Goal: Task Accomplishment & Management: Manage account settings

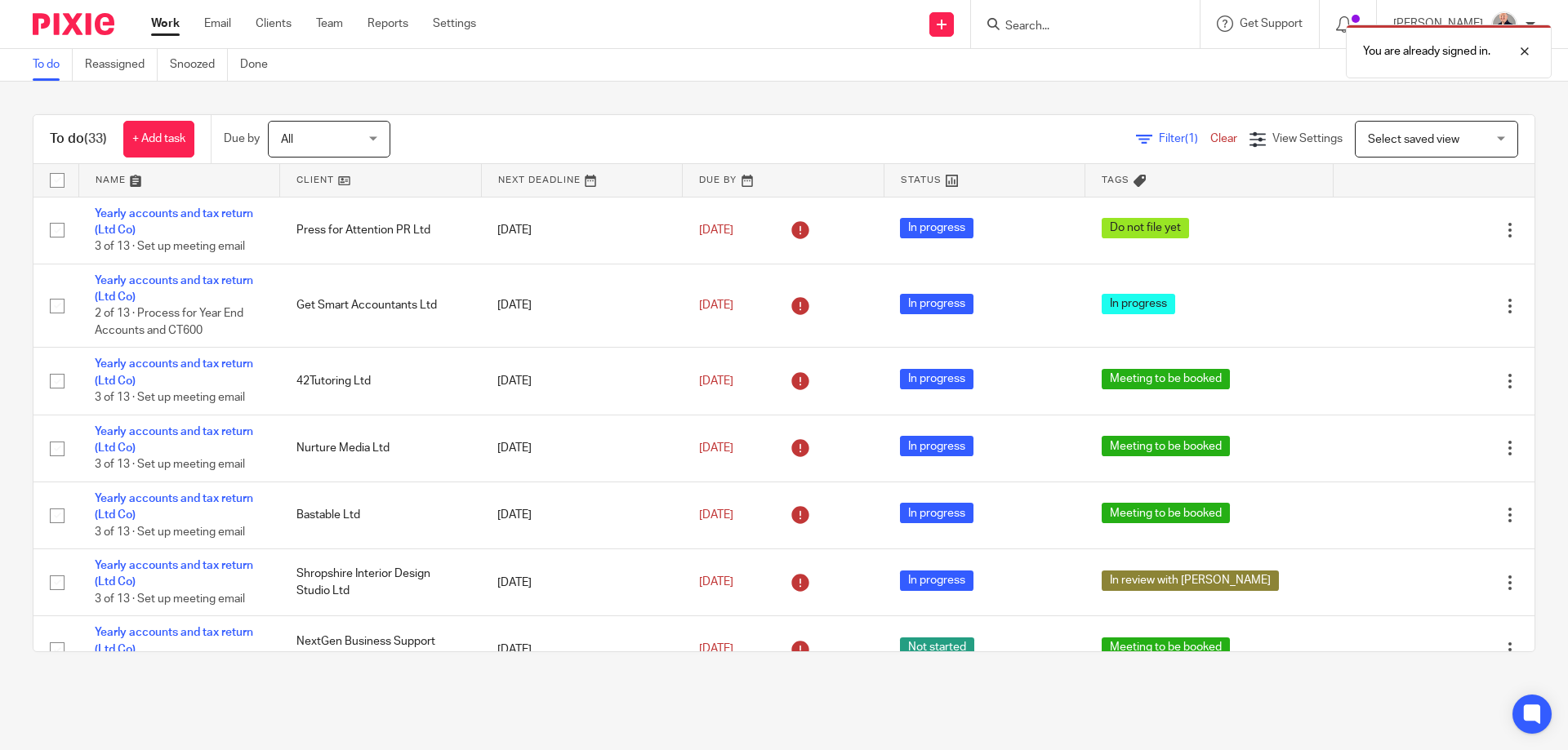
click at [108, 176] on link at bounding box center [179, 180] width 201 height 33
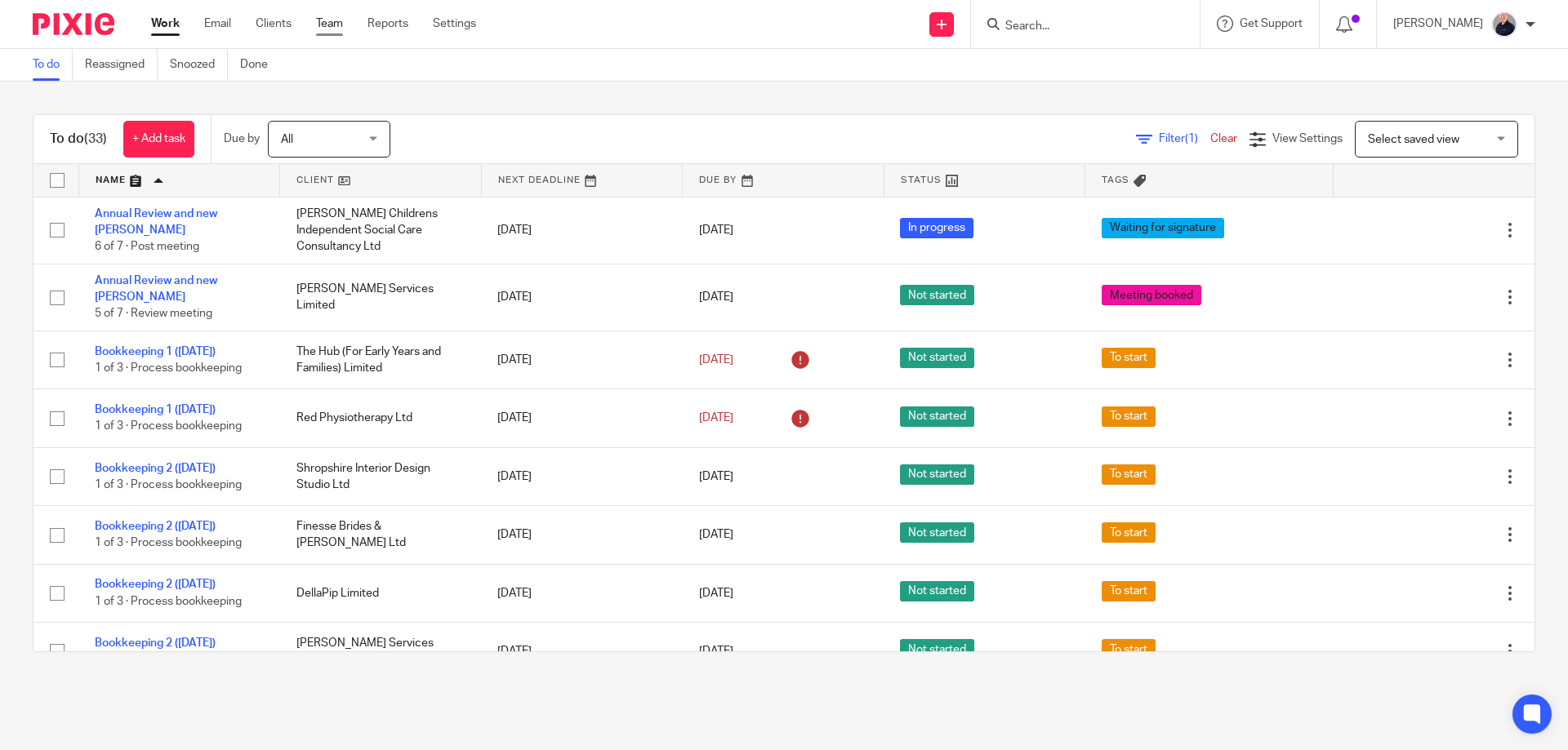
drag, startPoint x: 321, startPoint y: 23, endPoint x: 334, endPoint y: 35, distance: 17.7
click at [321, 23] on link "Team" at bounding box center [330, 23] width 27 height 16
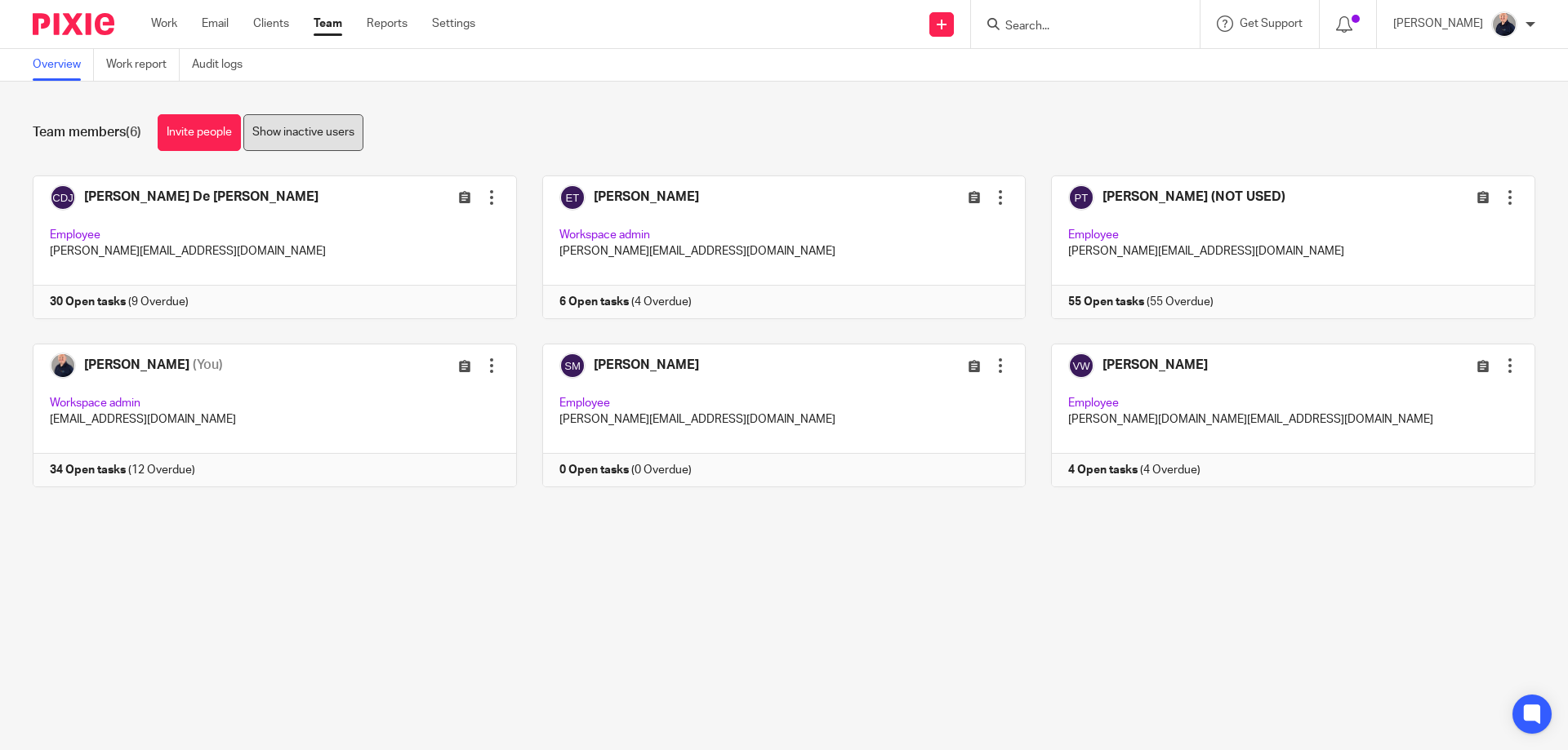
click at [318, 136] on link "Show inactive users" at bounding box center [303, 132] width 120 height 37
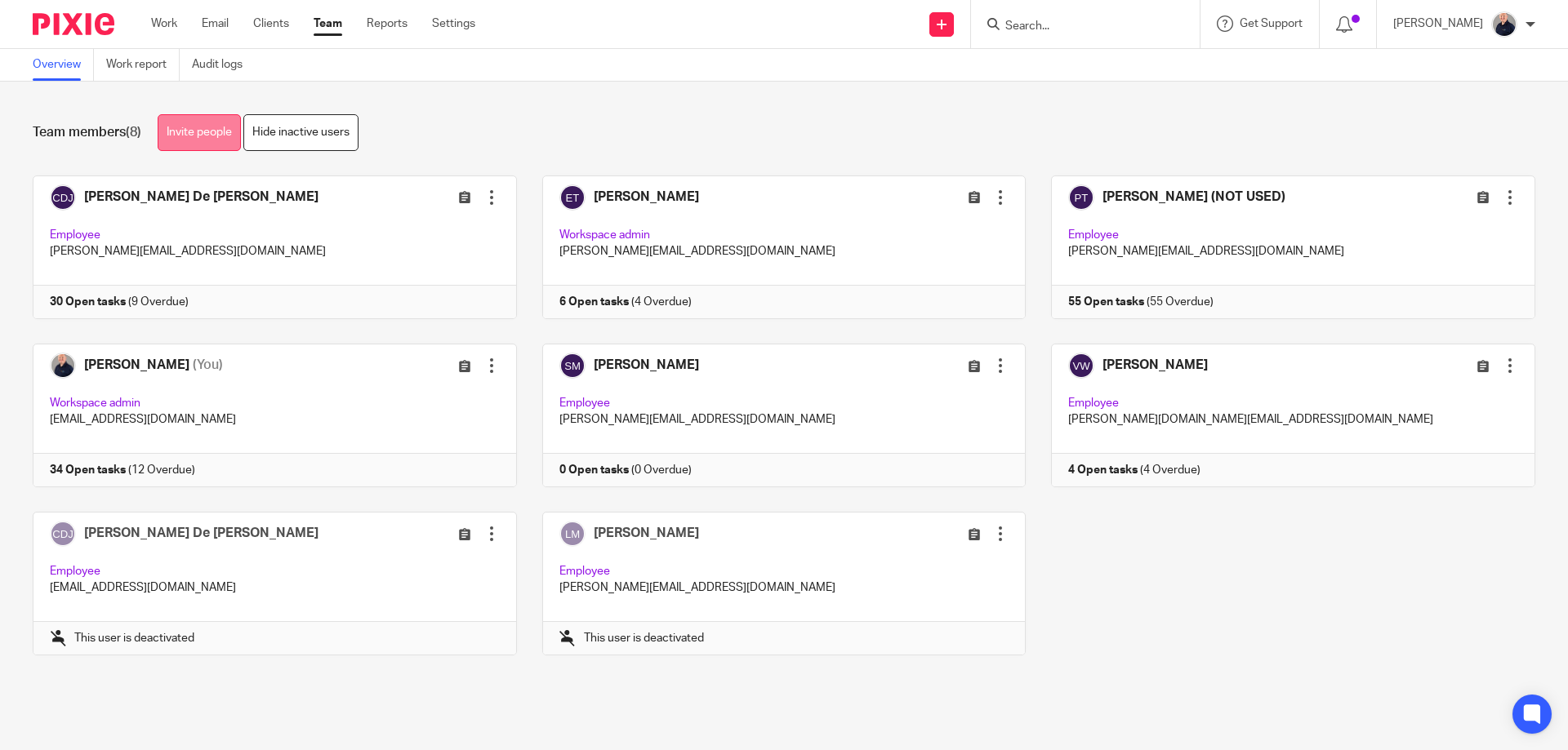
click at [206, 135] on link "Invite people" at bounding box center [199, 132] width 84 height 37
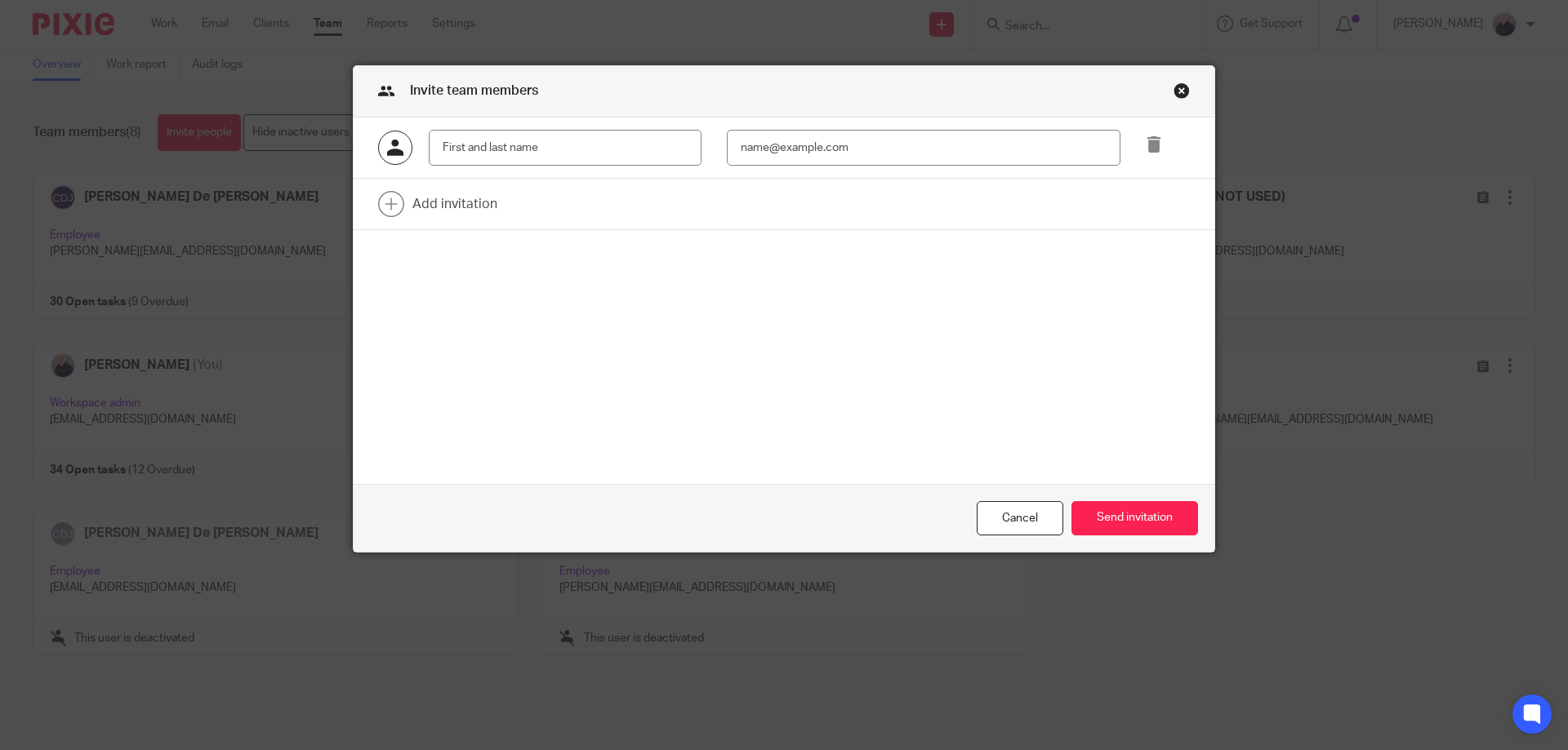
click at [513, 152] on input "text" at bounding box center [565, 147] width 273 height 37
type input "Kerry Clark"
paste input "Kerry Clark <kerryredford@live.co.uk>"
drag, startPoint x: 801, startPoint y: 145, endPoint x: 677, endPoint y: 147, distance: 124.0
click at [677, 147] on div "Kerry Clark Kerry Clark <kerryredford@live.co.uk" at bounding box center [772, 147] width 838 height 37
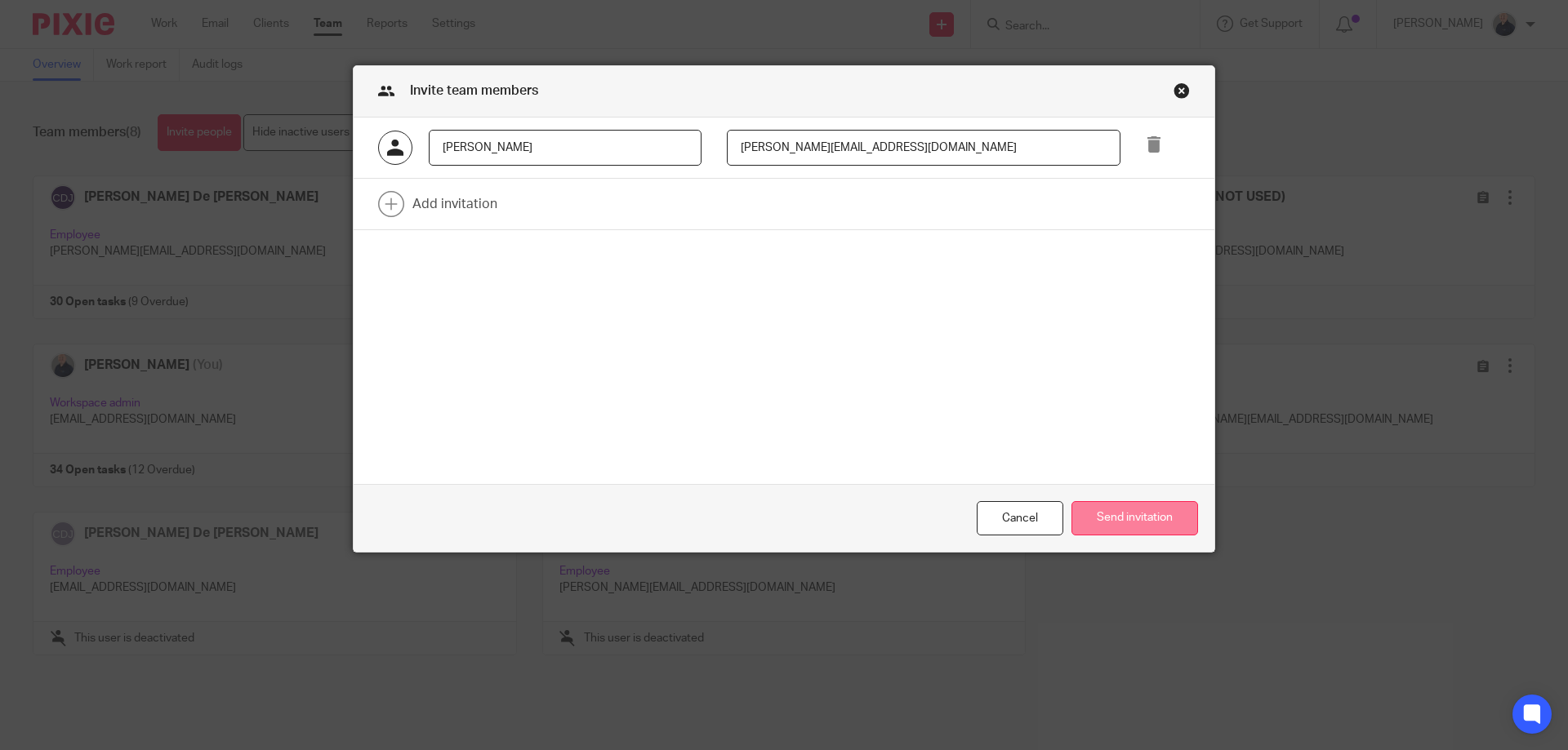
type input "kerryredford@live.co.uk"
click at [1125, 517] on button "Send invitation" at bounding box center [1134, 518] width 127 height 35
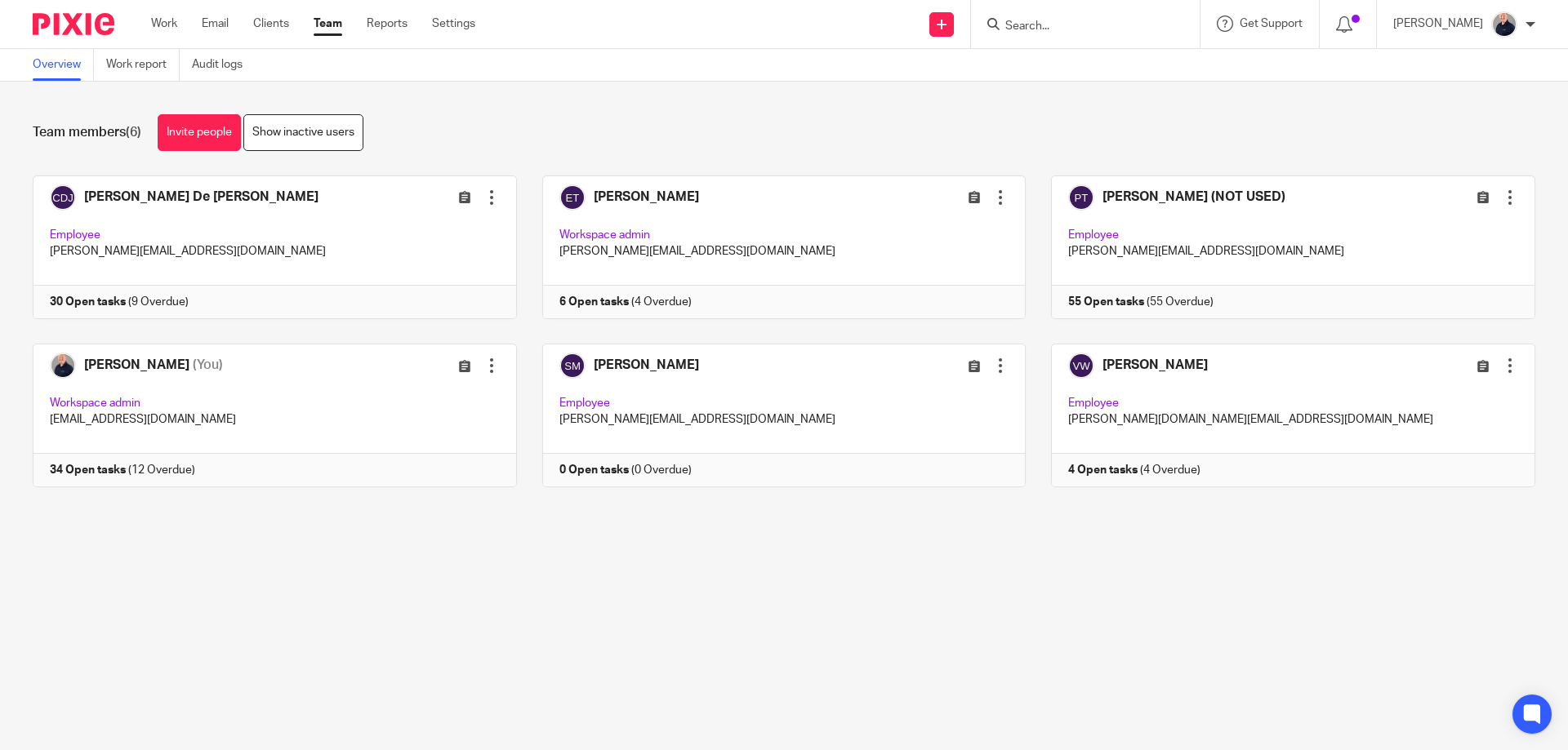
click at [625, 619] on main "Overview Work report Audit logs Team members (6) Invite people Show inactive us…" at bounding box center [784, 375] width 1568 height 750
click at [322, 140] on link "Show inactive users" at bounding box center [303, 132] width 120 height 37
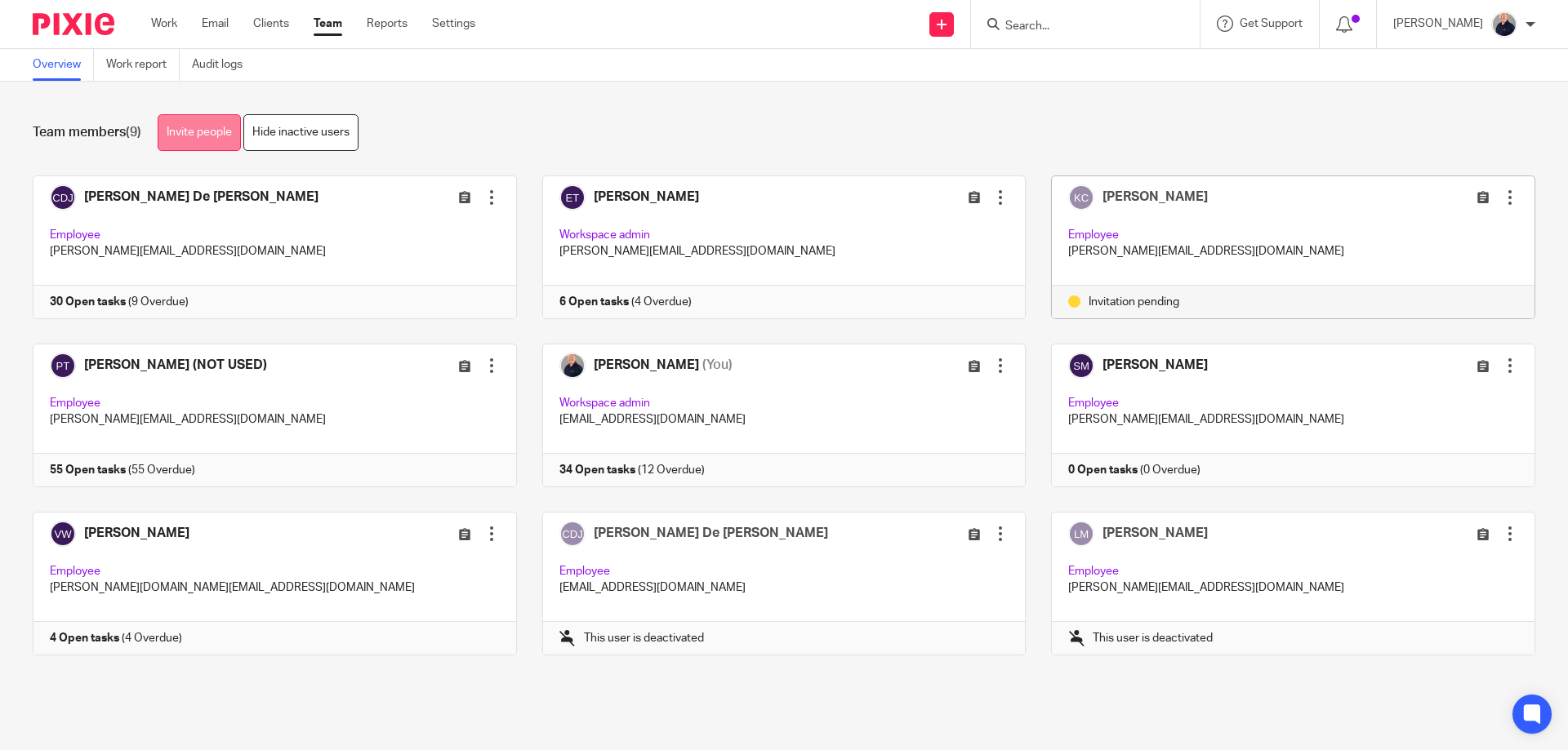
click at [188, 133] on link "Invite people" at bounding box center [199, 132] width 84 height 37
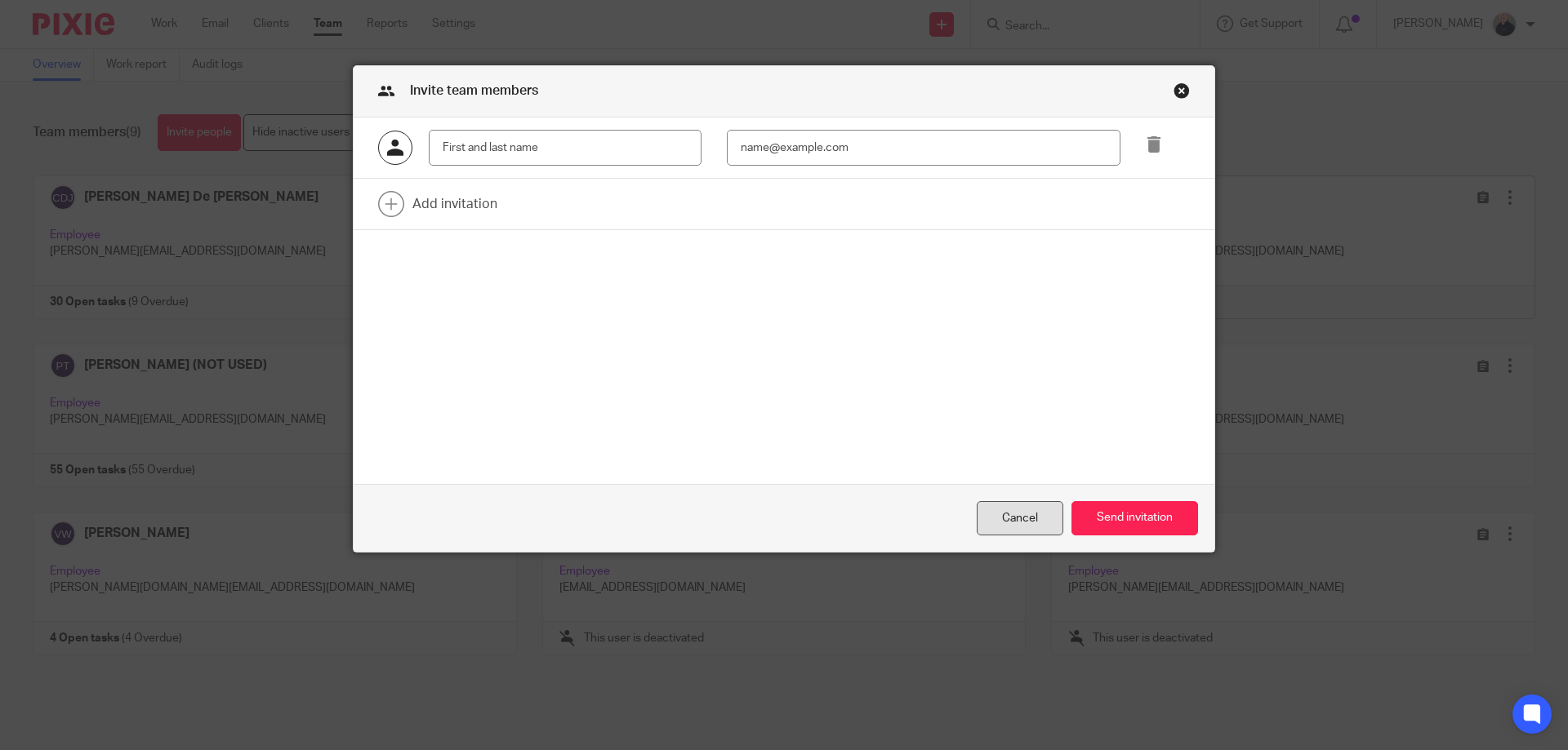
click at [1009, 510] on div "Cancel" at bounding box center [1020, 518] width 86 height 35
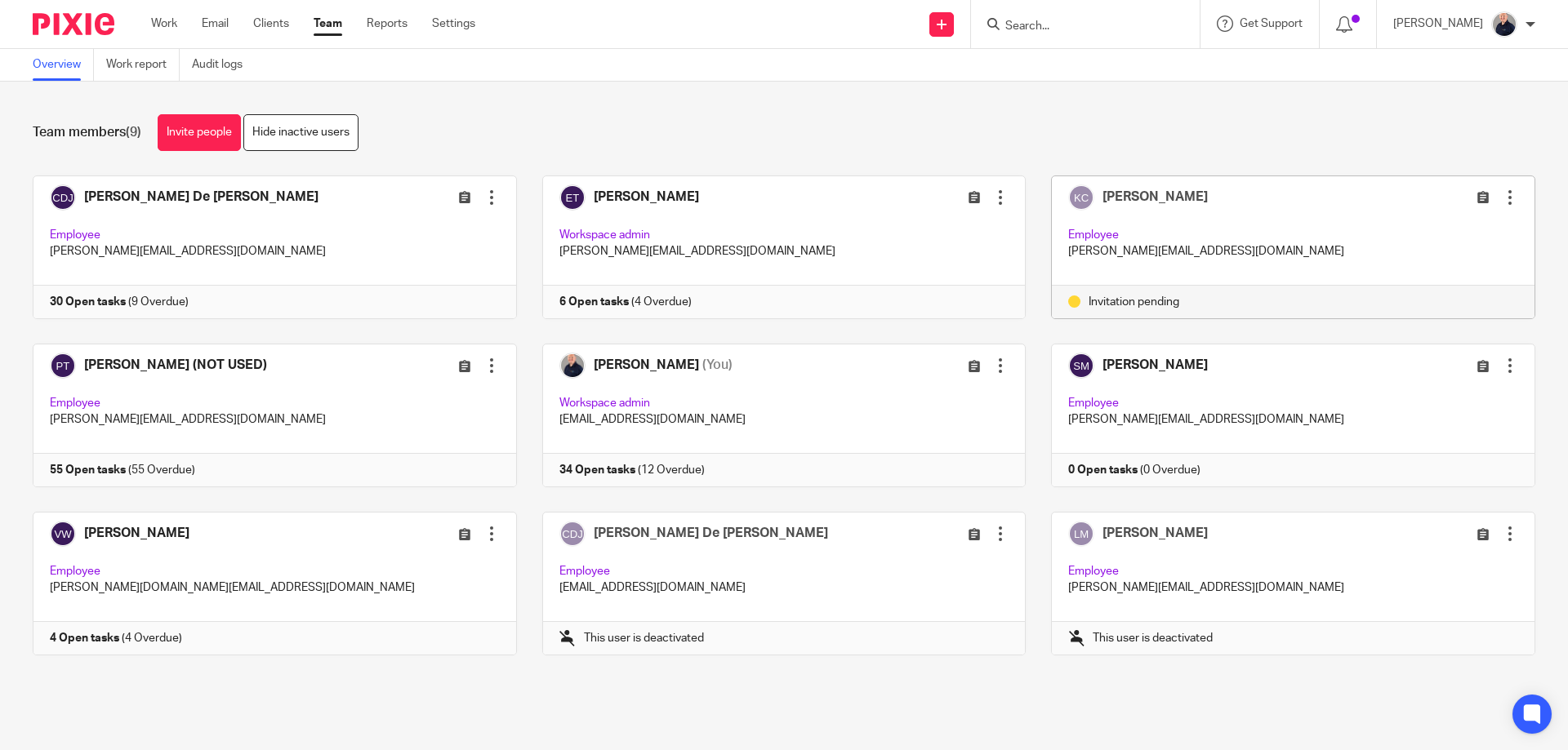
click at [123, 131] on h1 "Team members (9)" at bounding box center [87, 132] width 109 height 17
click at [283, 142] on link "Hide inactive users" at bounding box center [300, 132] width 115 height 37
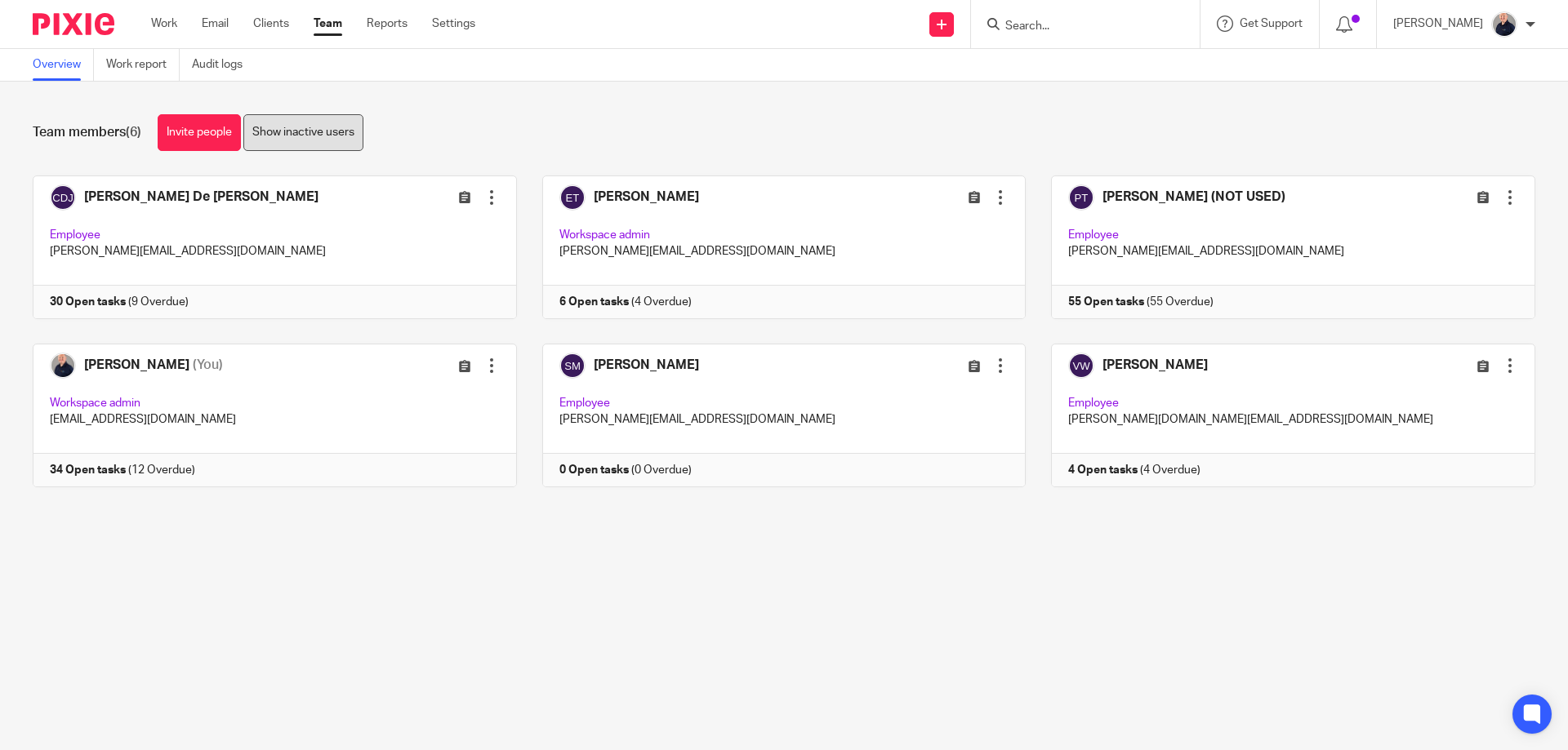
click at [292, 136] on link "Show inactive users" at bounding box center [303, 132] width 120 height 37
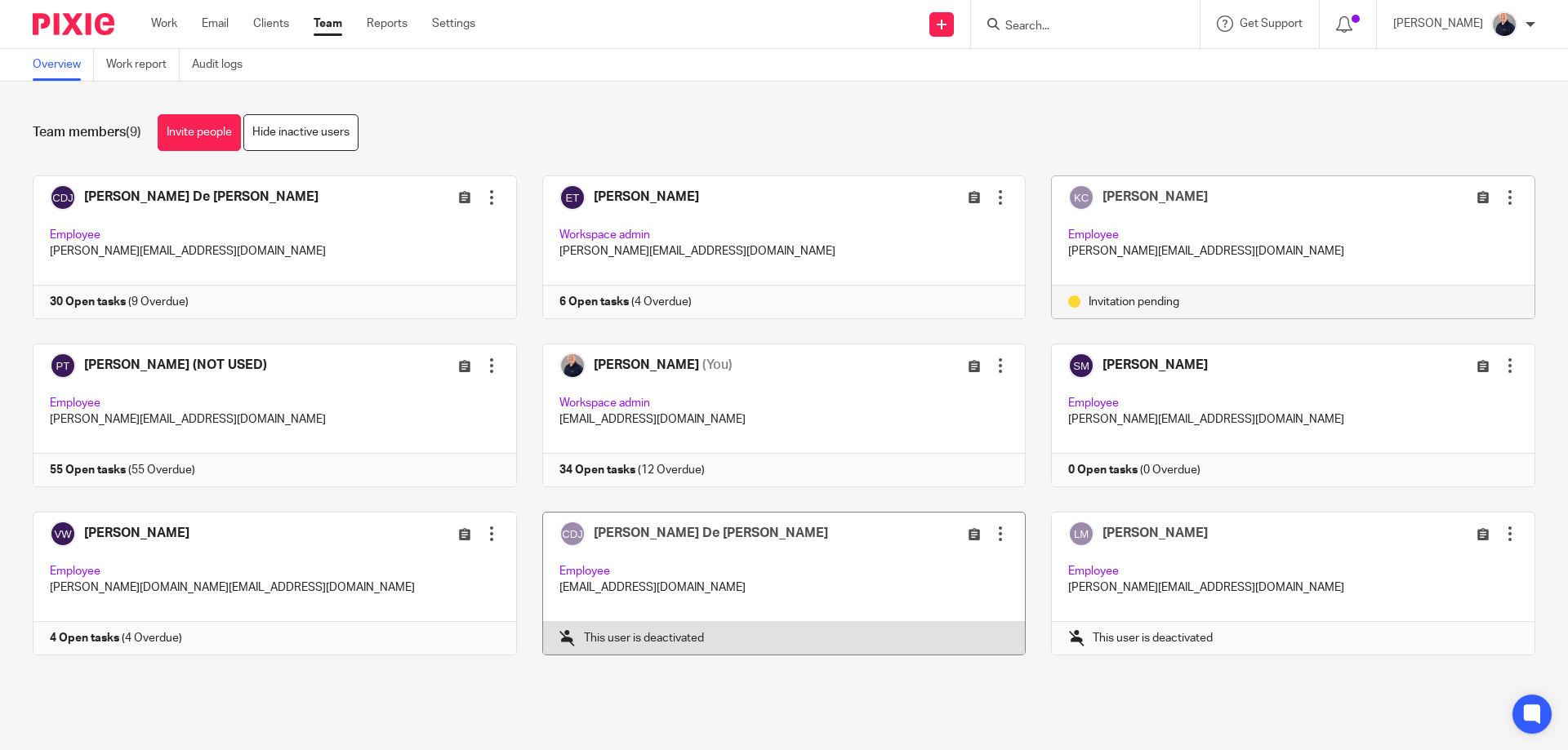
click at [992, 531] on div at bounding box center [1000, 533] width 16 height 16
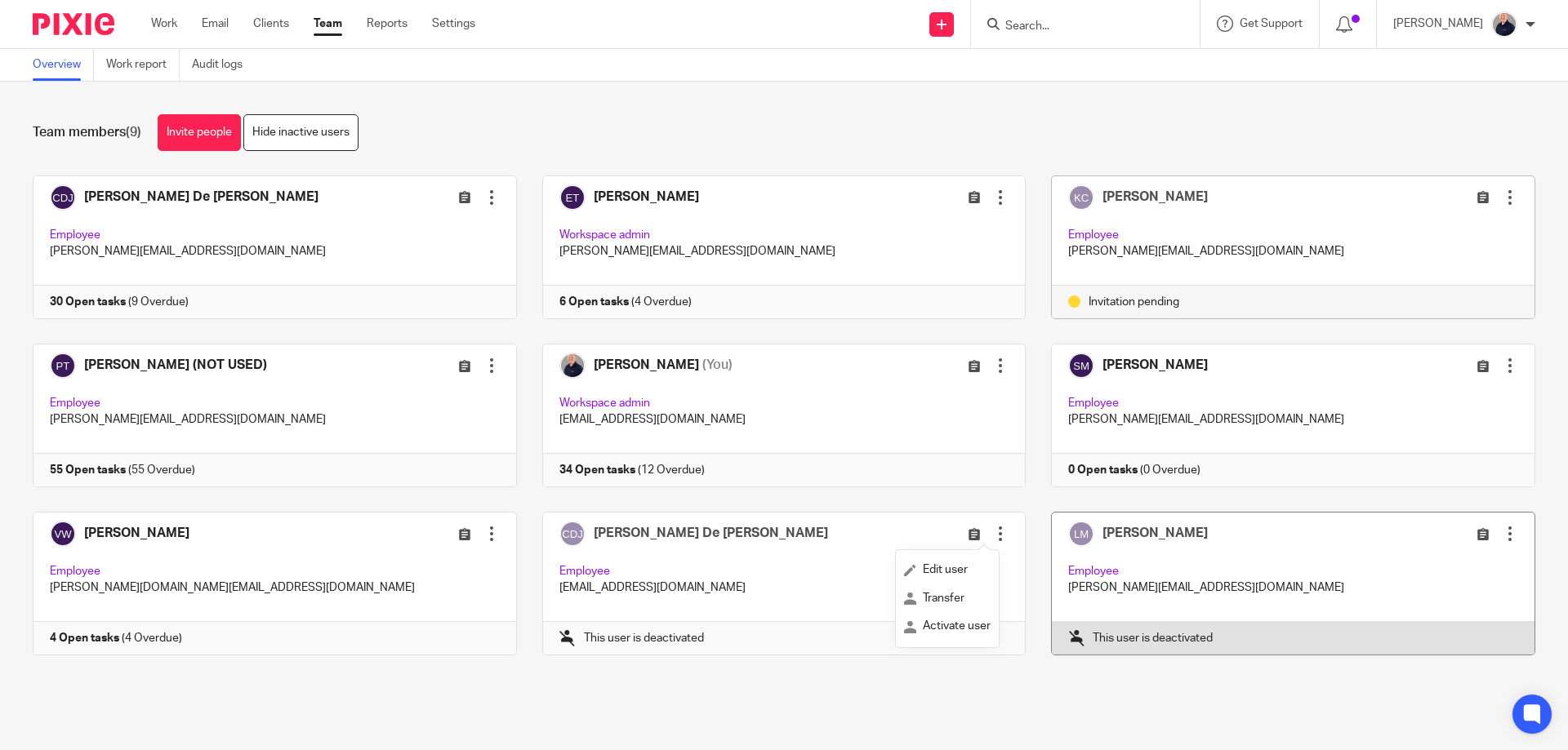
click at [1502, 533] on div at bounding box center [1510, 533] width 16 height 16
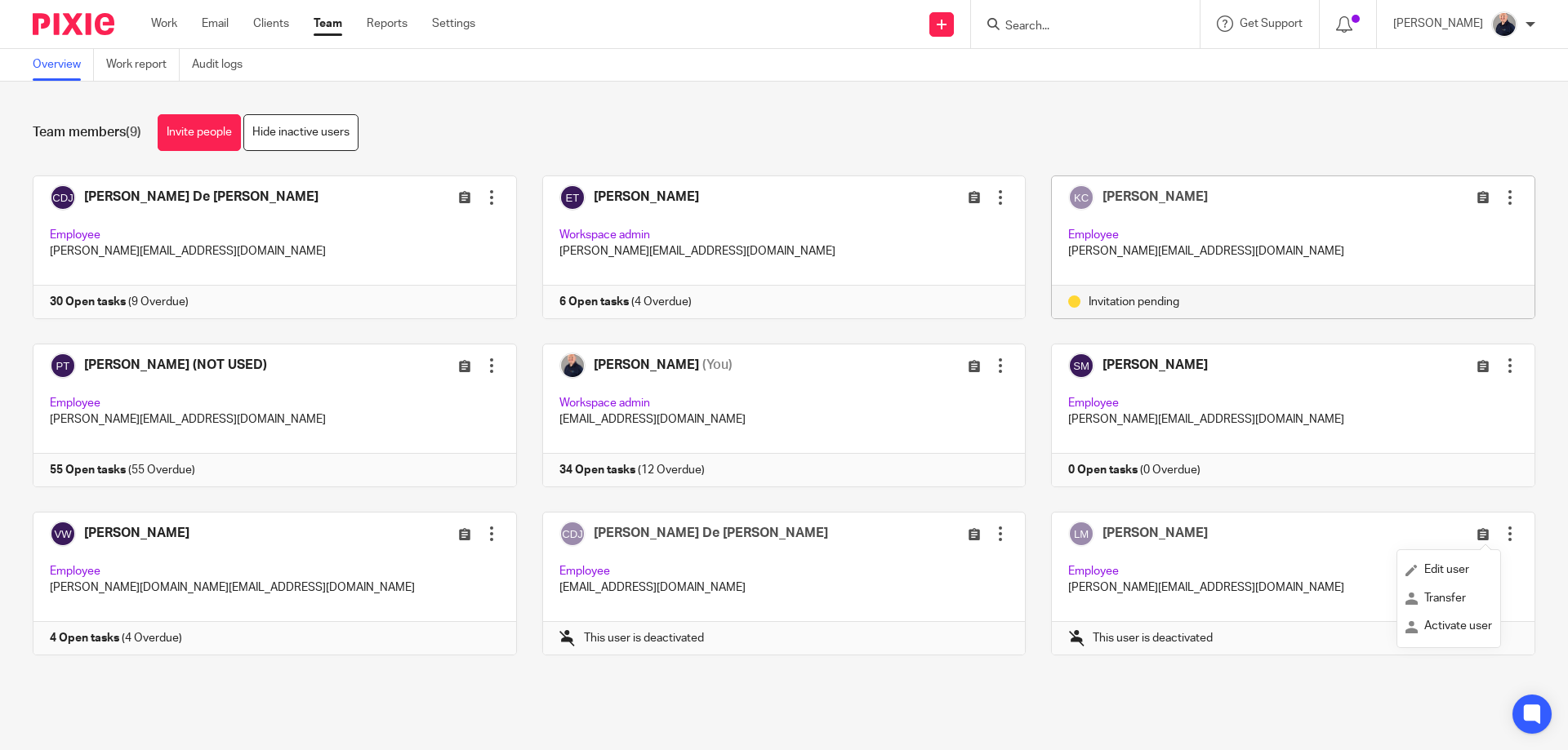
click at [1113, 700] on div "Team members (9) Invite people Hide inactive users Invite team members Add invi…" at bounding box center [784, 397] width 1568 height 631
click at [171, 28] on link "Work" at bounding box center [164, 23] width 26 height 16
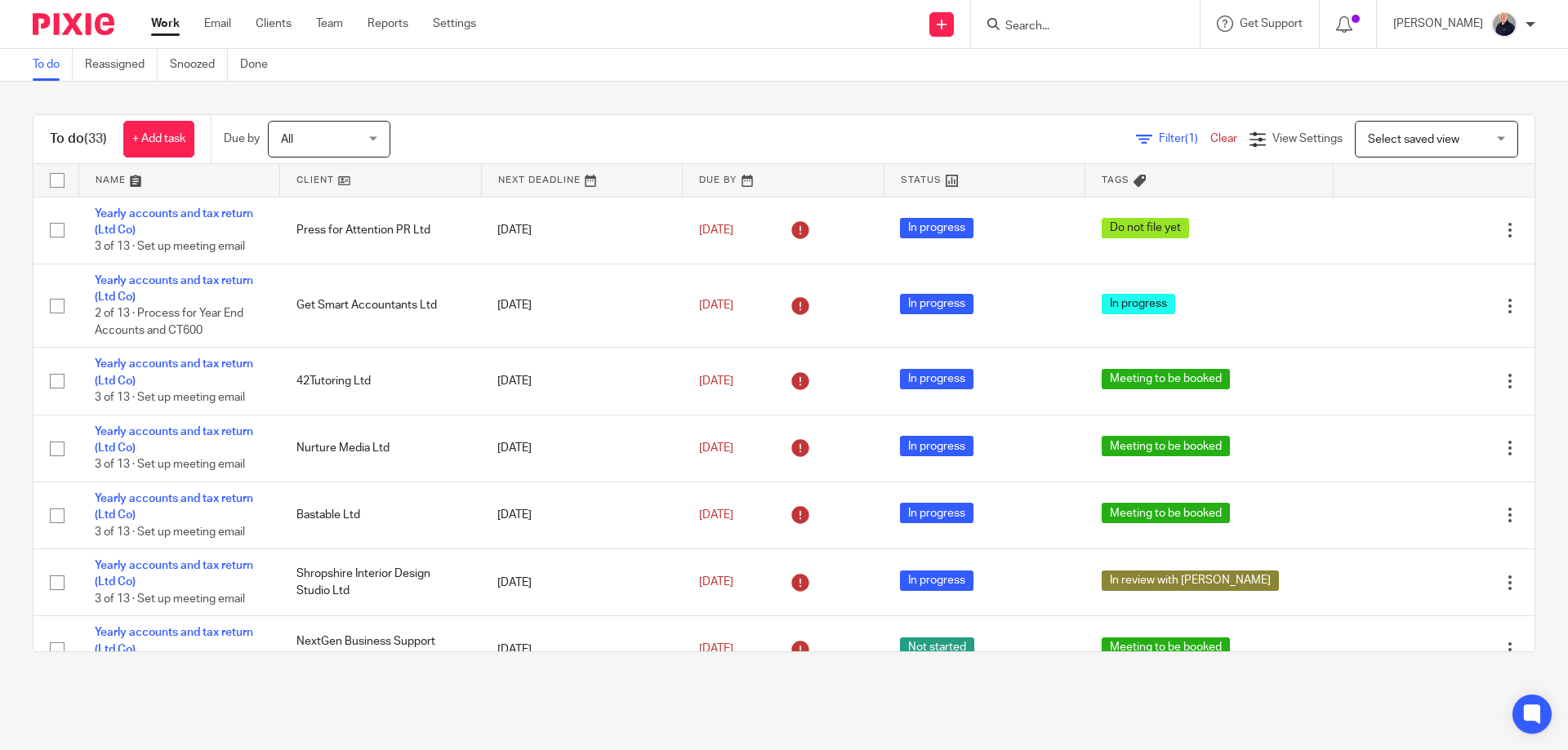
click at [109, 178] on link at bounding box center [179, 180] width 201 height 33
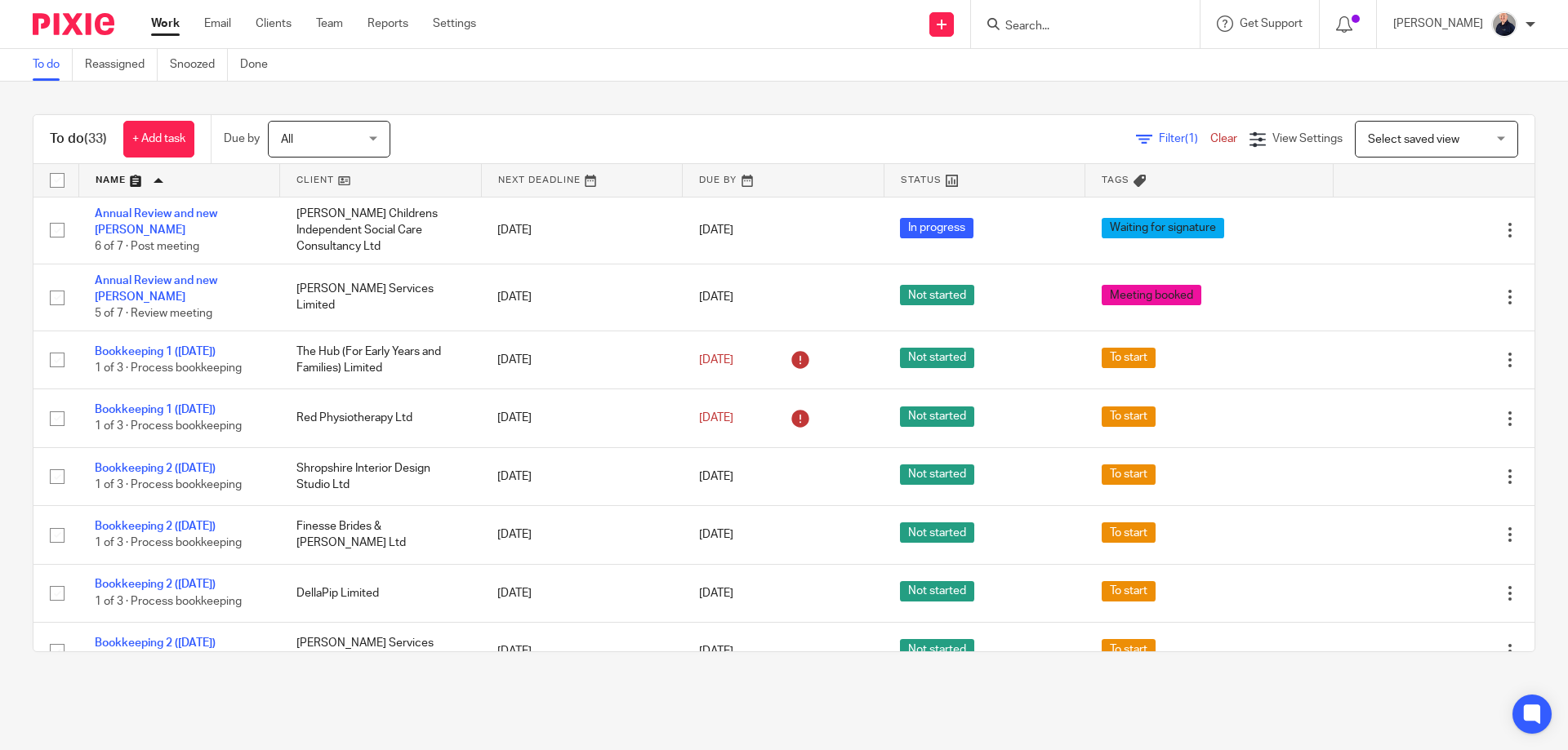
click at [517, 92] on div "To do (33) + Add task Due by All All Today Tomorrow This week Next week This mo…" at bounding box center [784, 383] width 1568 height 604
click at [438, 681] on div "To do (33) + Add task Due by All All Today Tomorrow This week Next week This mo…" at bounding box center [784, 383] width 1568 height 604
click at [1148, 698] on main "To do Reassigned Snoozed Done To do (33) + Add task Due by All All Today Tomorr…" at bounding box center [784, 375] width 1568 height 750
click at [447, 29] on link "Settings" at bounding box center [454, 23] width 43 height 16
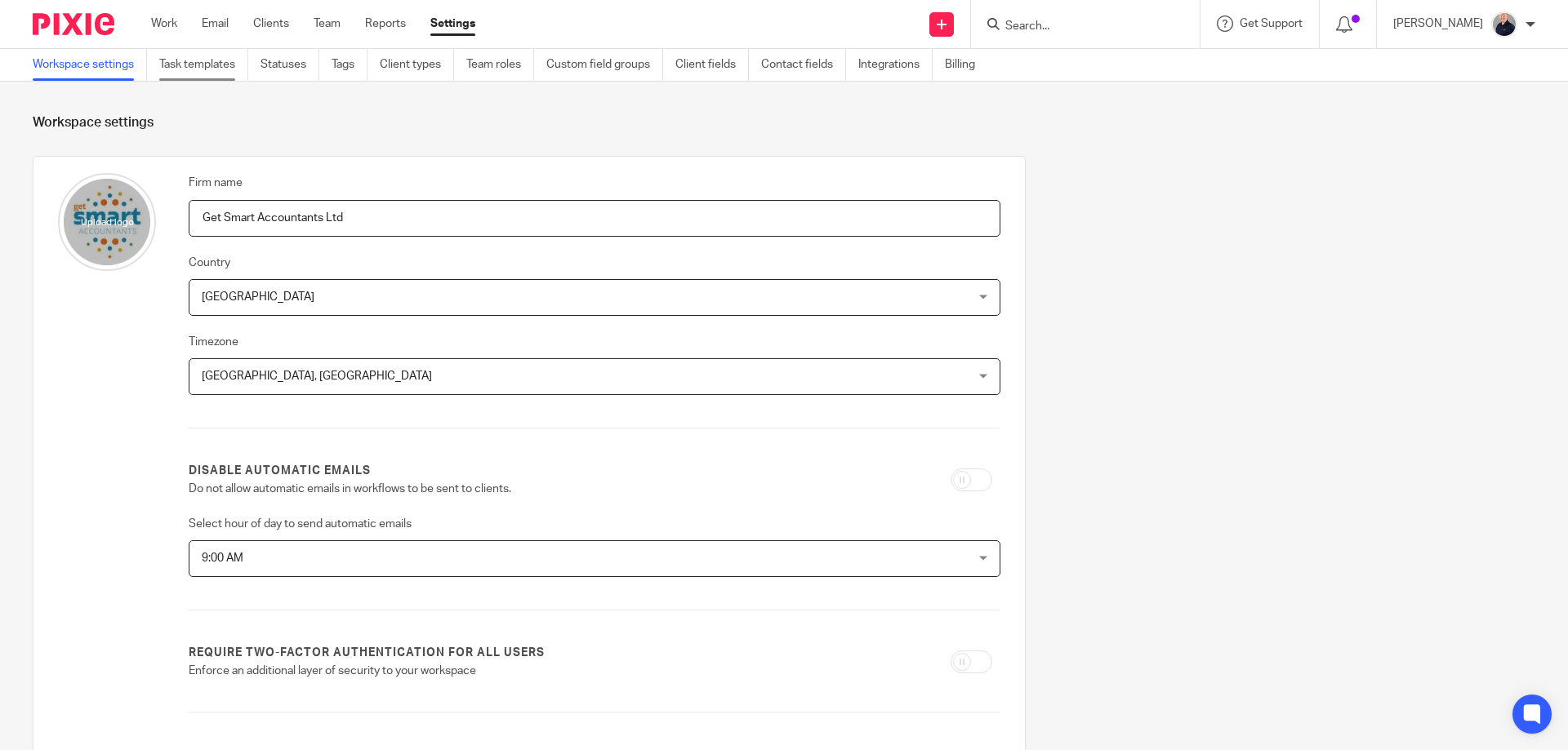
click at [198, 66] on link "Task templates" at bounding box center [204, 65] width 89 height 32
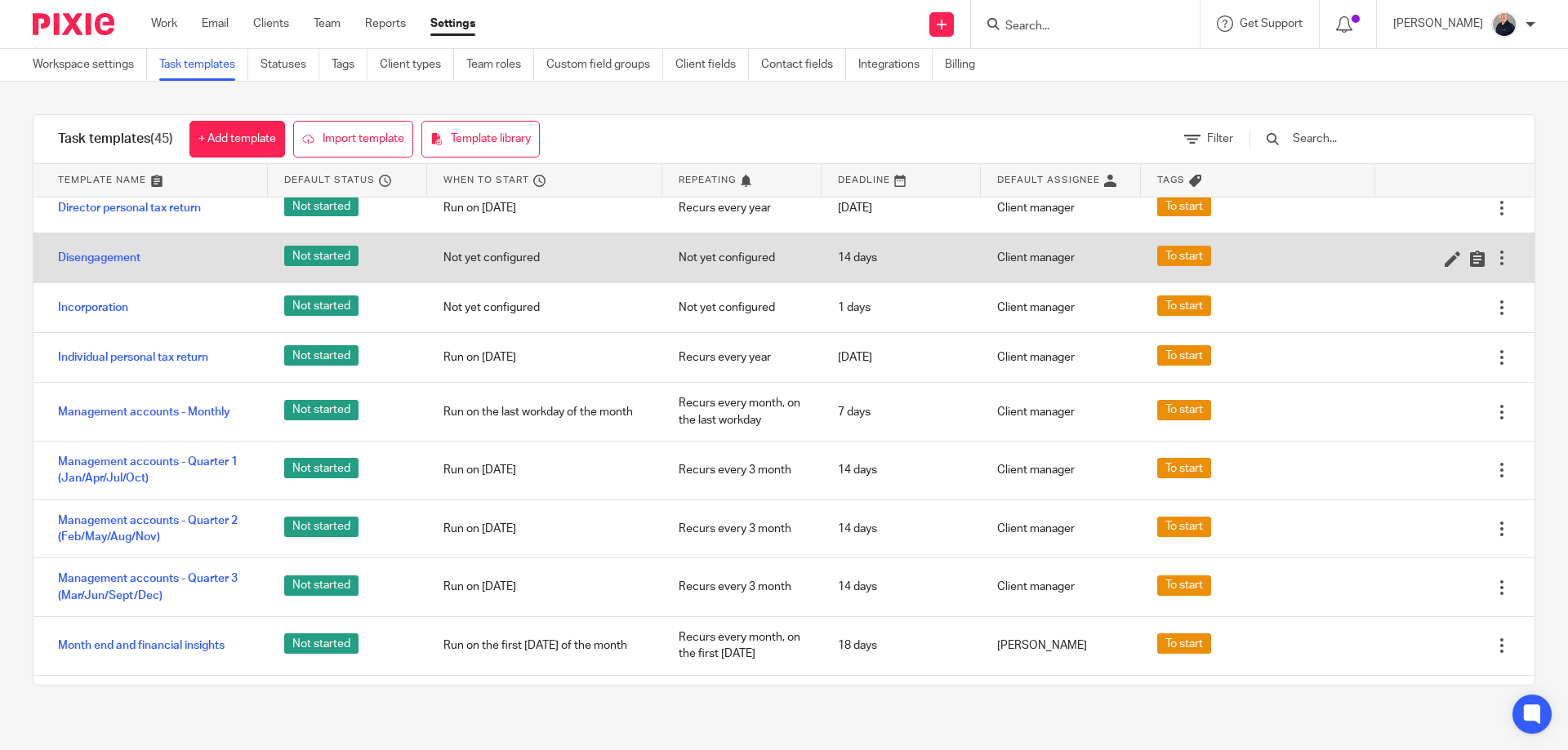
scroll to position [1089, 0]
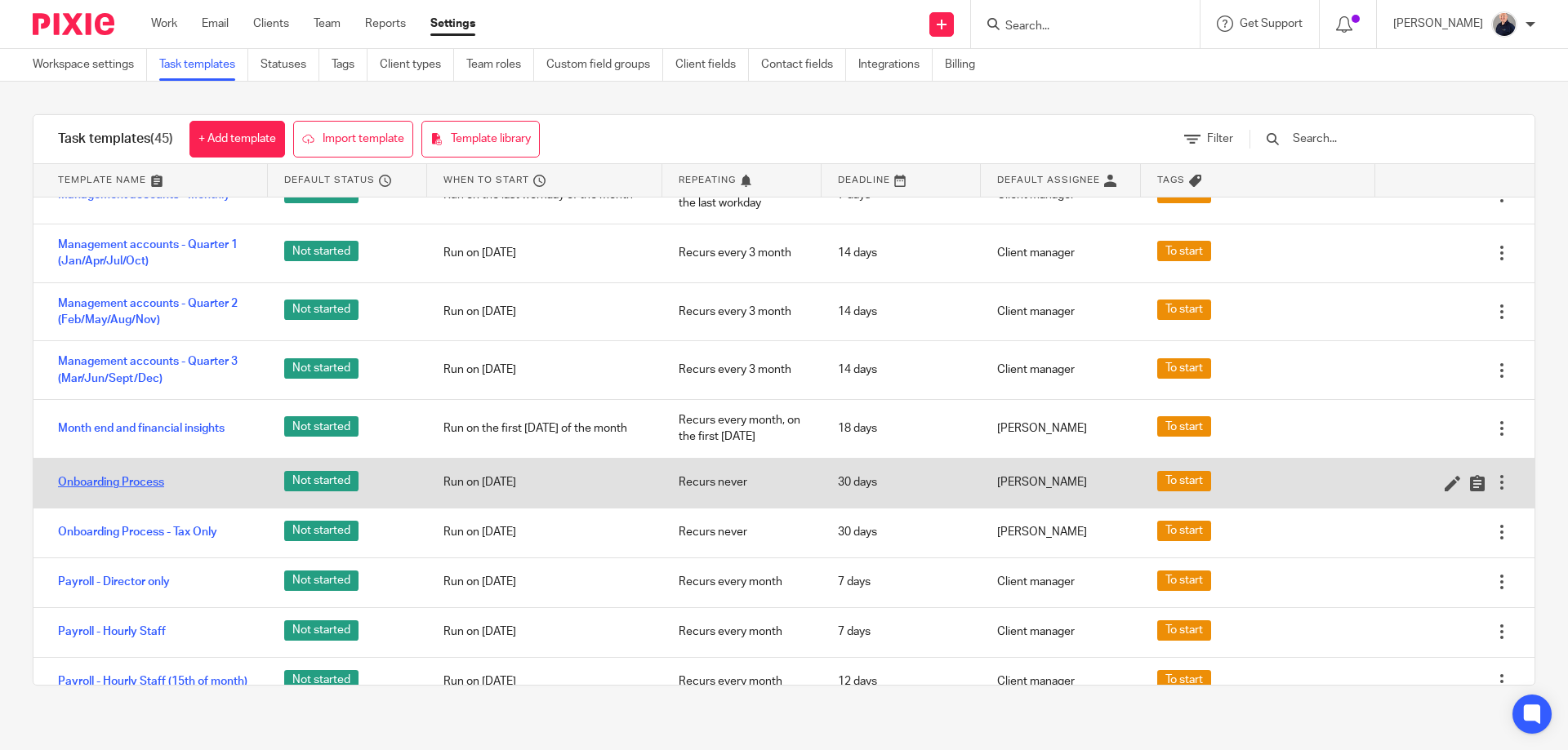
click at [116, 491] on link "Onboarding Process" at bounding box center [111, 482] width 106 height 16
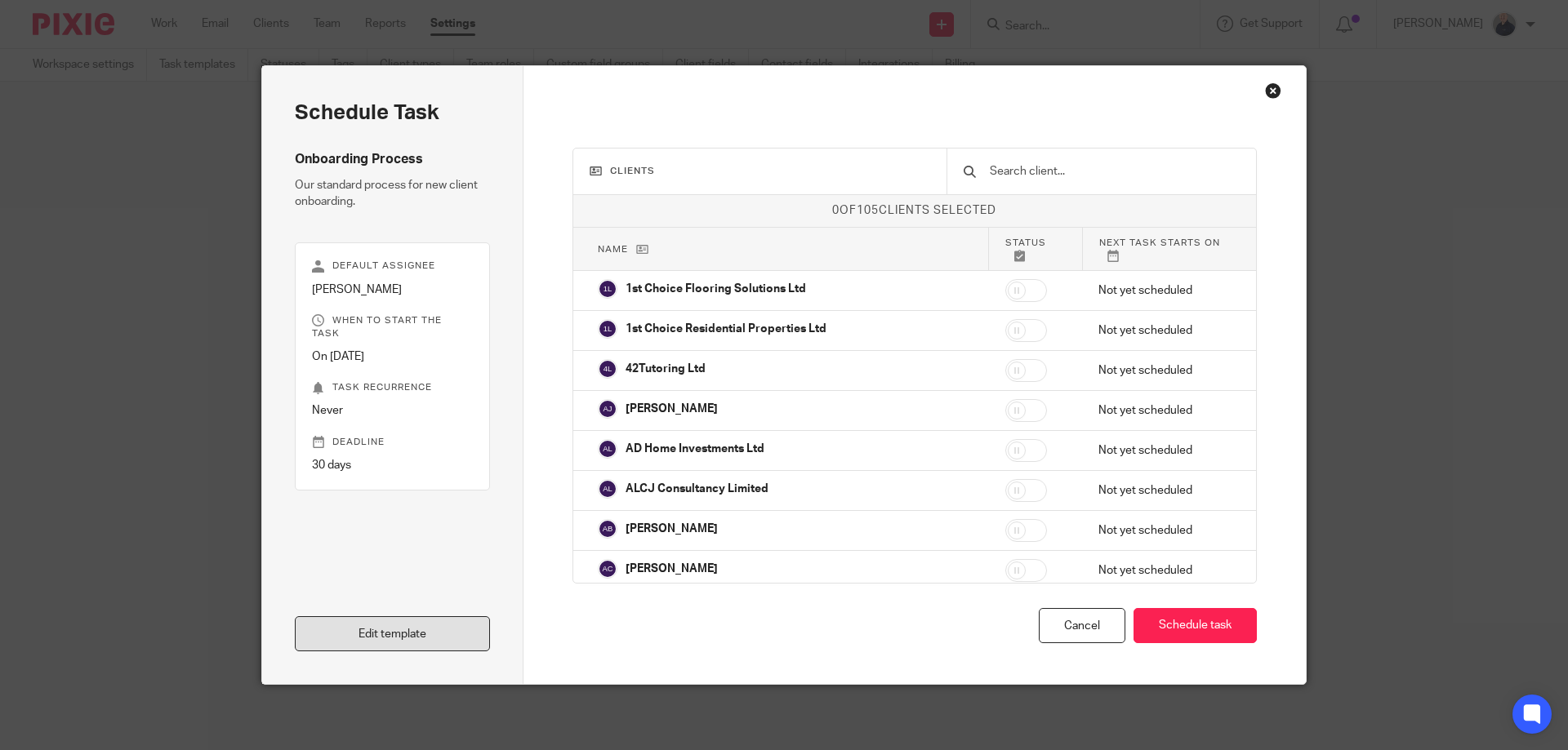
click at [409, 628] on link "Edit template" at bounding box center [392, 634] width 195 height 35
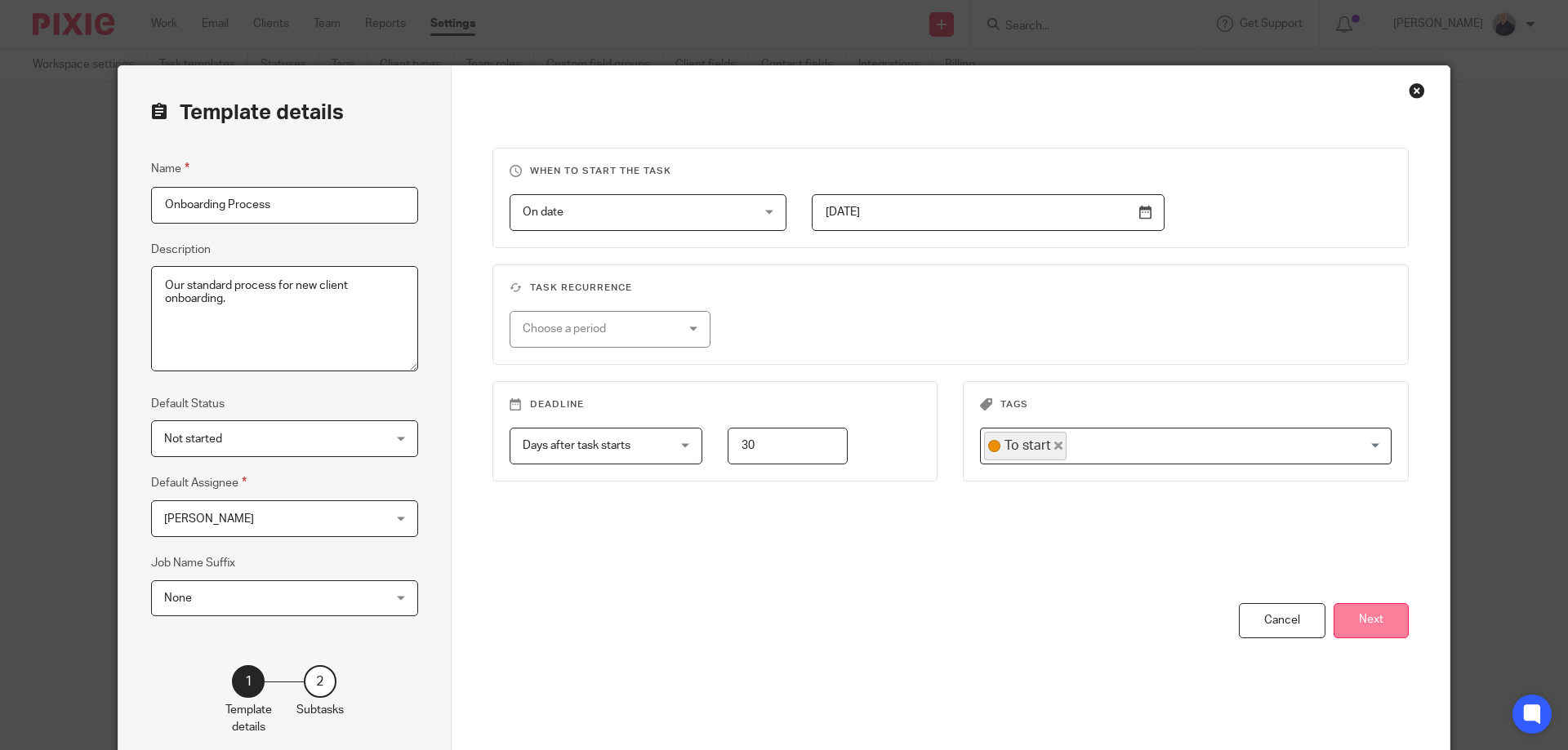
click at [1372, 626] on button "Next" at bounding box center [1372, 620] width 75 height 35
